Goal: Information Seeking & Learning: Learn about a topic

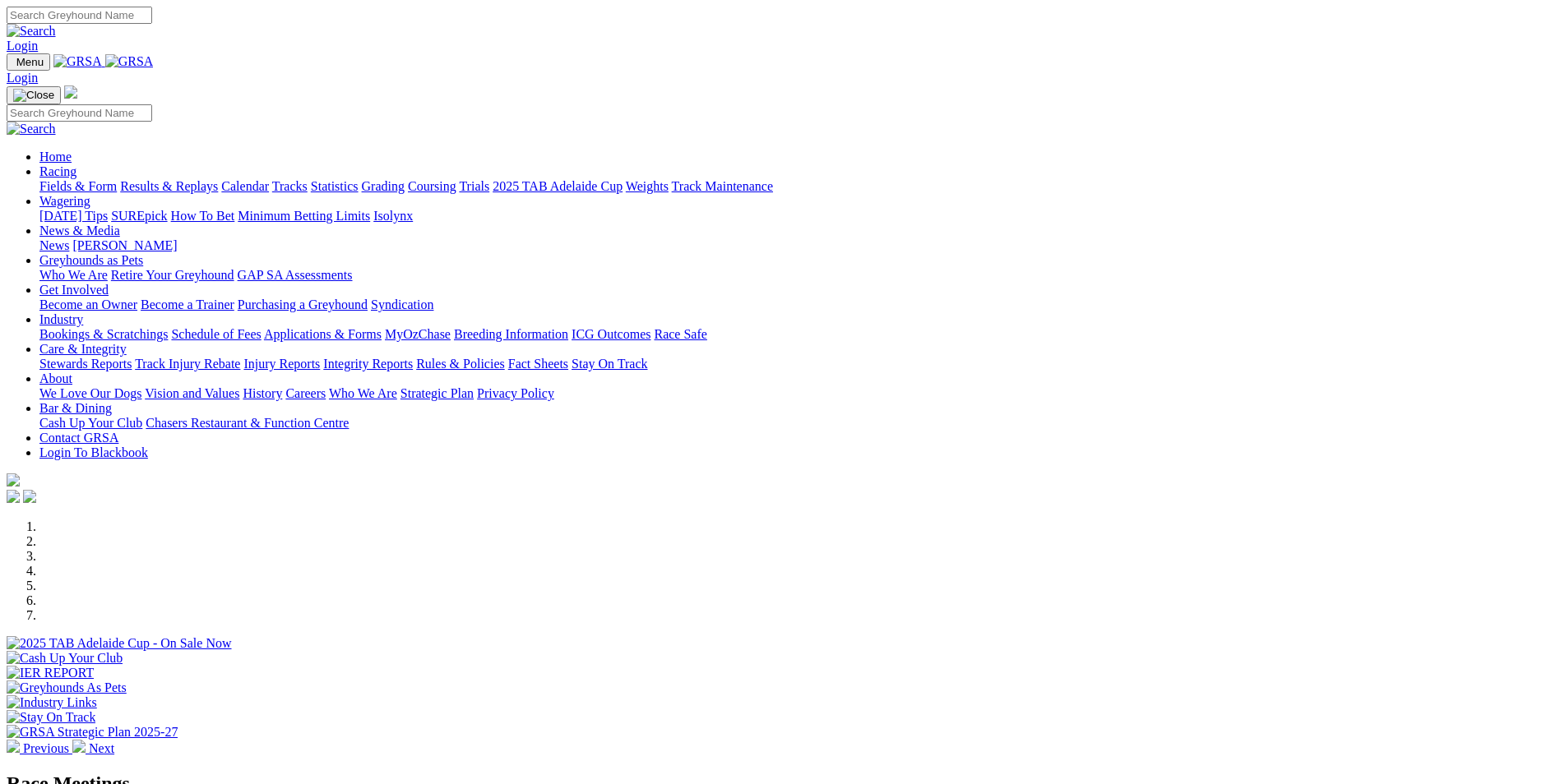
scroll to position [493, 0]
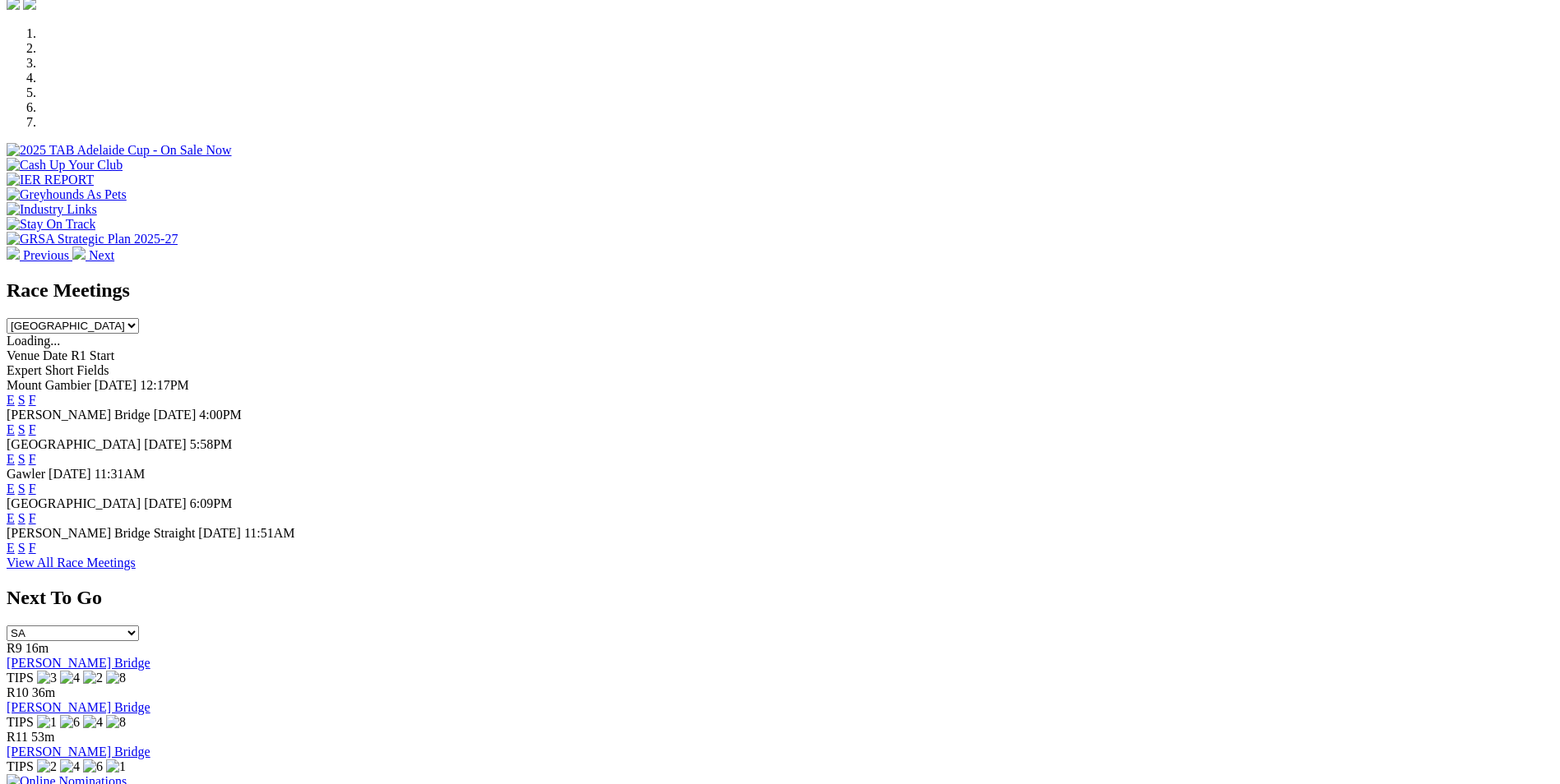
click at [15, 423] on link "E" at bounding box center [10, 429] width 8 height 14
